Goal: Task Accomplishment & Management: Use online tool/utility

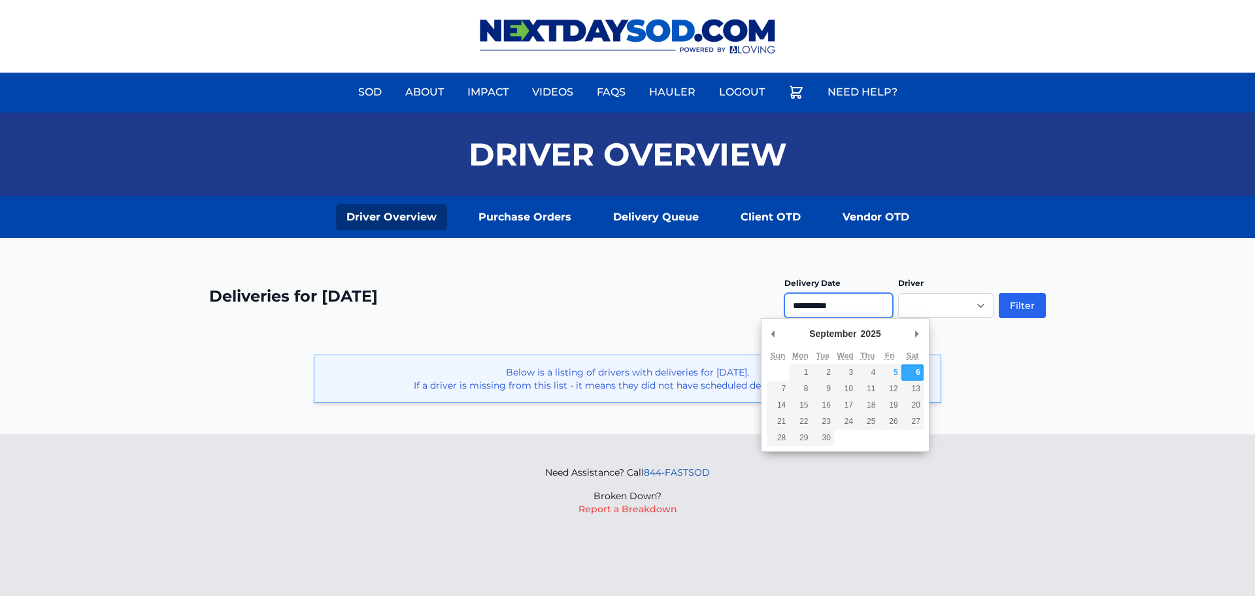
click at [839, 307] on input "**********" at bounding box center [839, 305] width 109 height 25
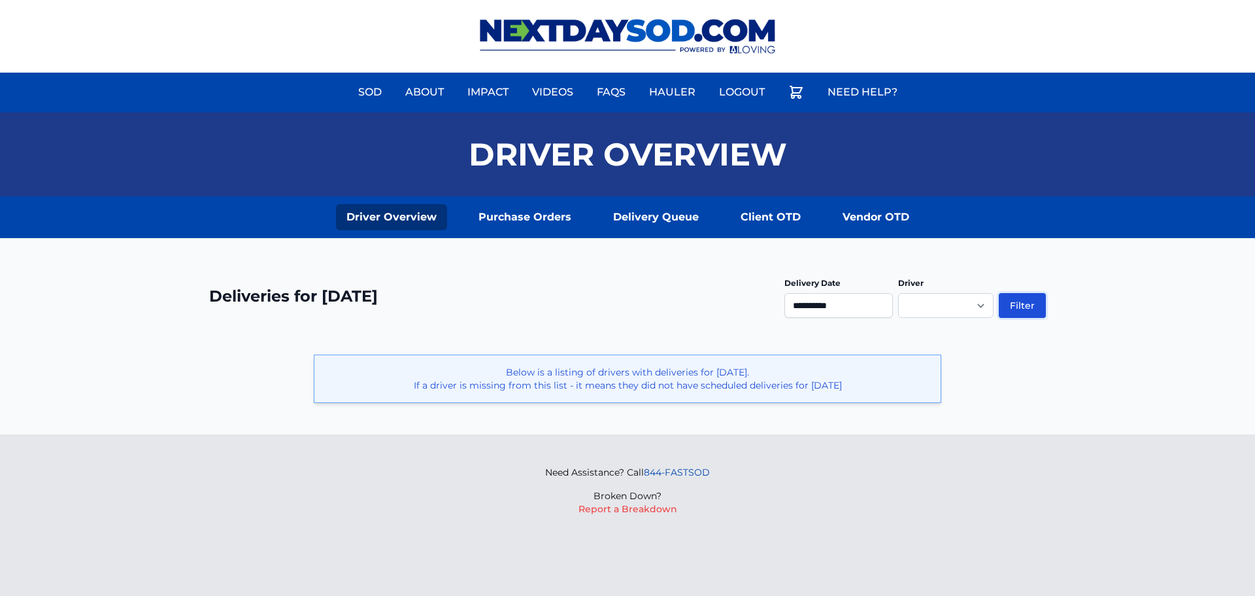
click at [1027, 305] on button "Filter" at bounding box center [1022, 305] width 47 height 25
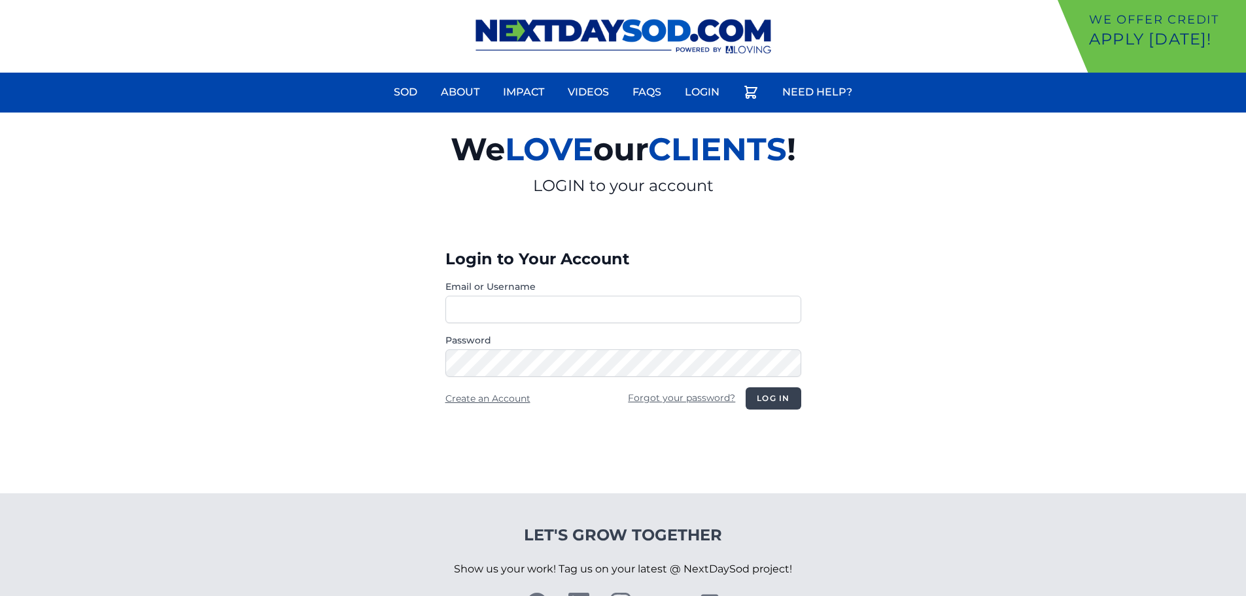
type input "********"
click at [768, 396] on button "Log in" at bounding box center [772, 398] width 55 height 22
